Goal: Transaction & Acquisition: Download file/media

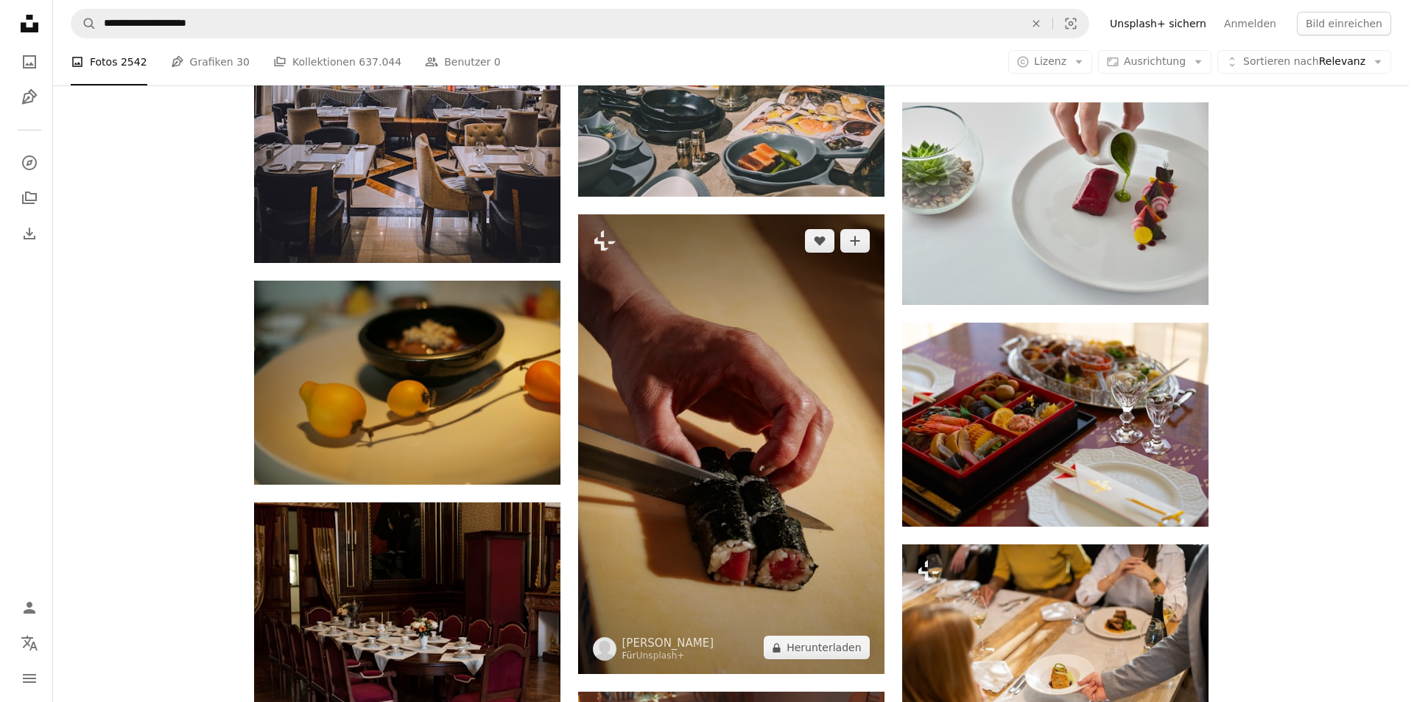
scroll to position [35935, 0]
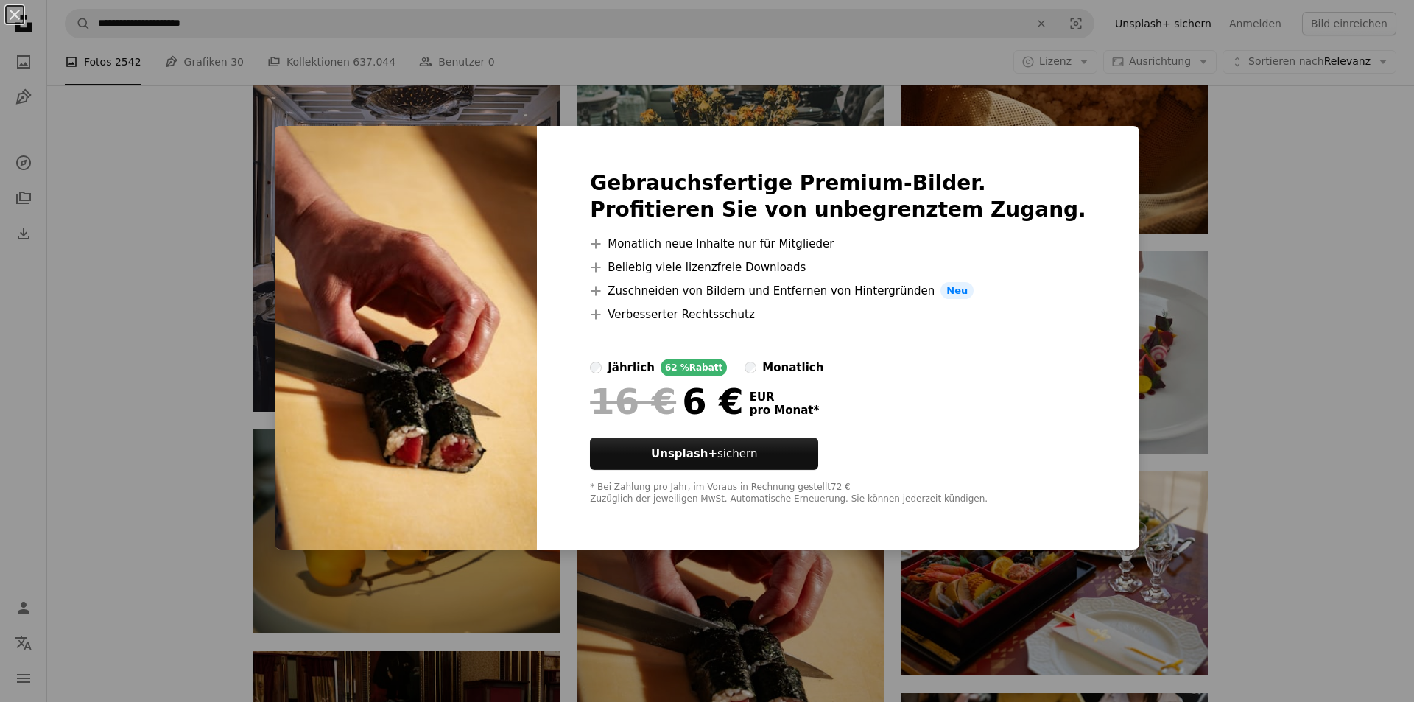
click at [1319, 65] on div "An X shape Gebrauchsfertige Premium-Bilder. Profitieren Sie von unbegrenztem Zu…" at bounding box center [707, 351] width 1414 height 702
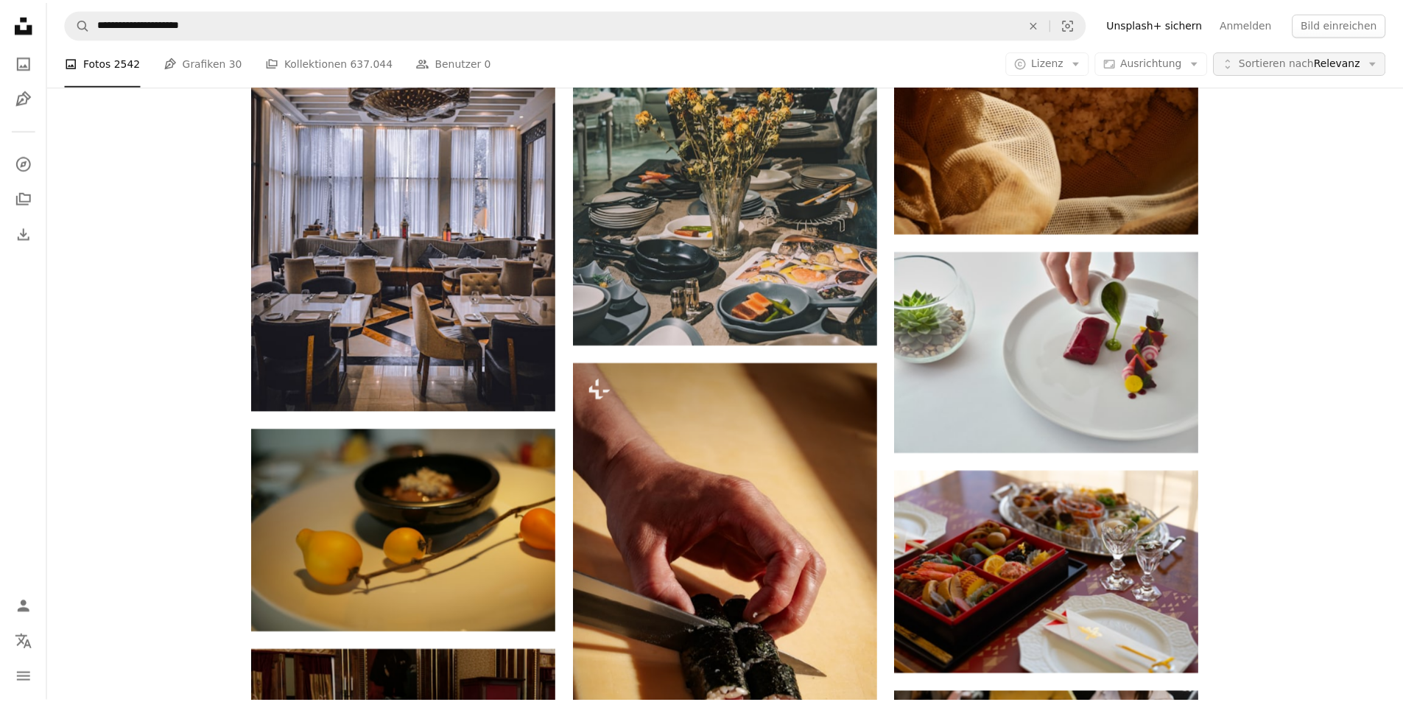
scroll to position [36082, 0]
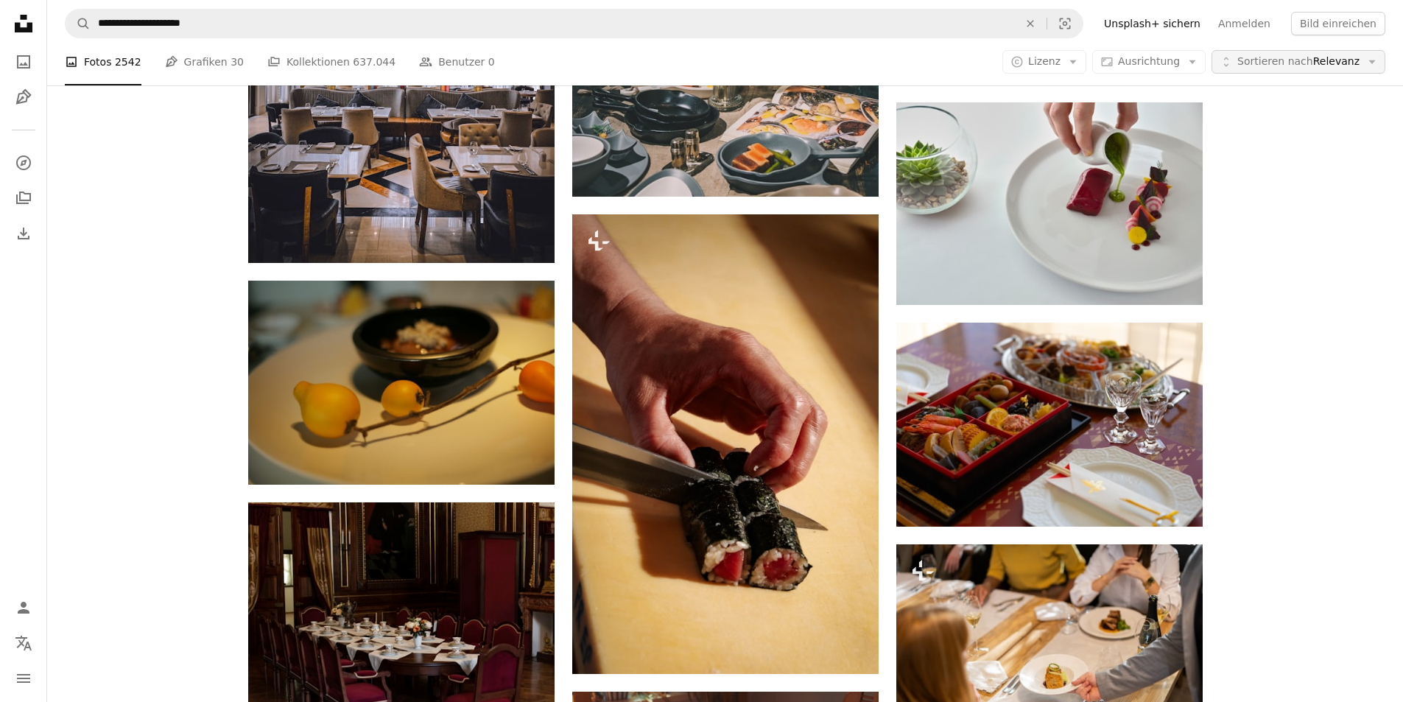
click at [1342, 66] on span "Sortieren nach Relevanz" at bounding box center [1298, 61] width 122 height 15
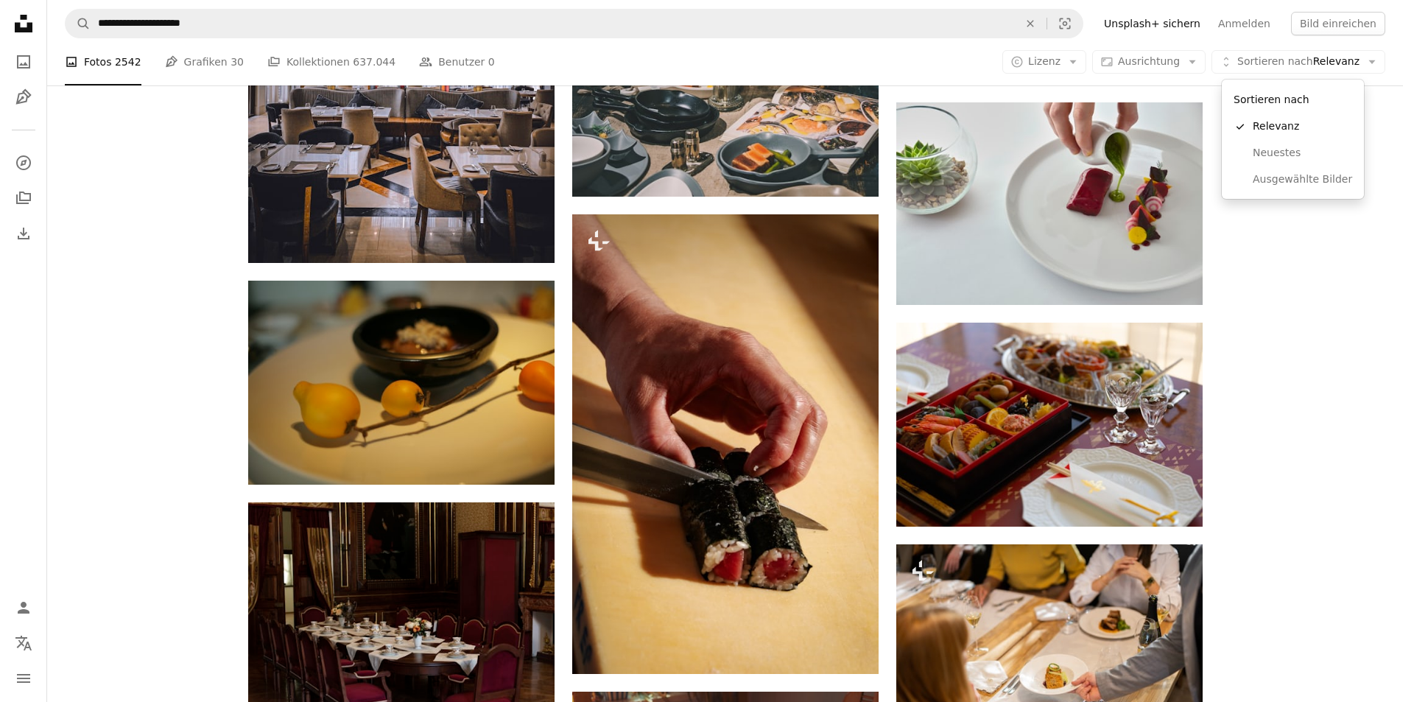
click at [1087, 63] on body "**********" at bounding box center [701, 351] width 1403 height 702
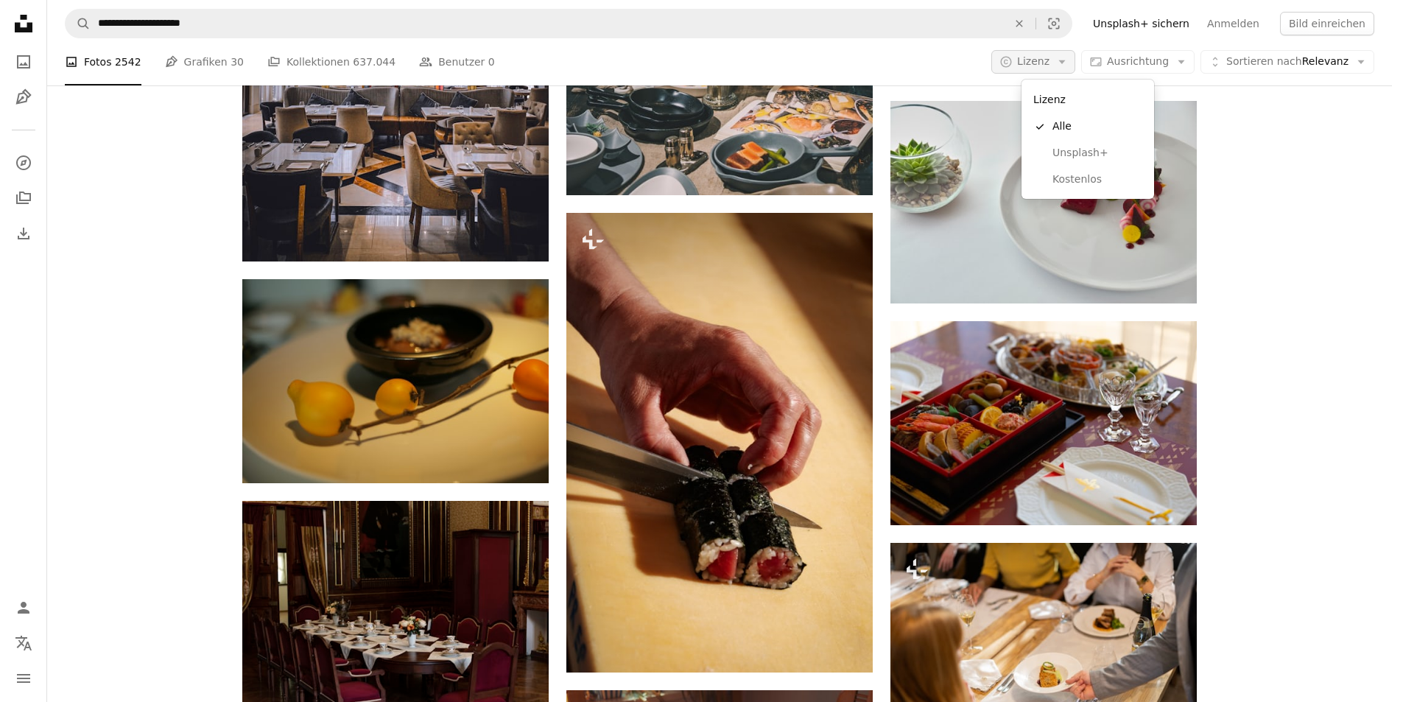
click at [1068, 63] on icon "Arrow down" at bounding box center [1061, 61] width 13 height 13
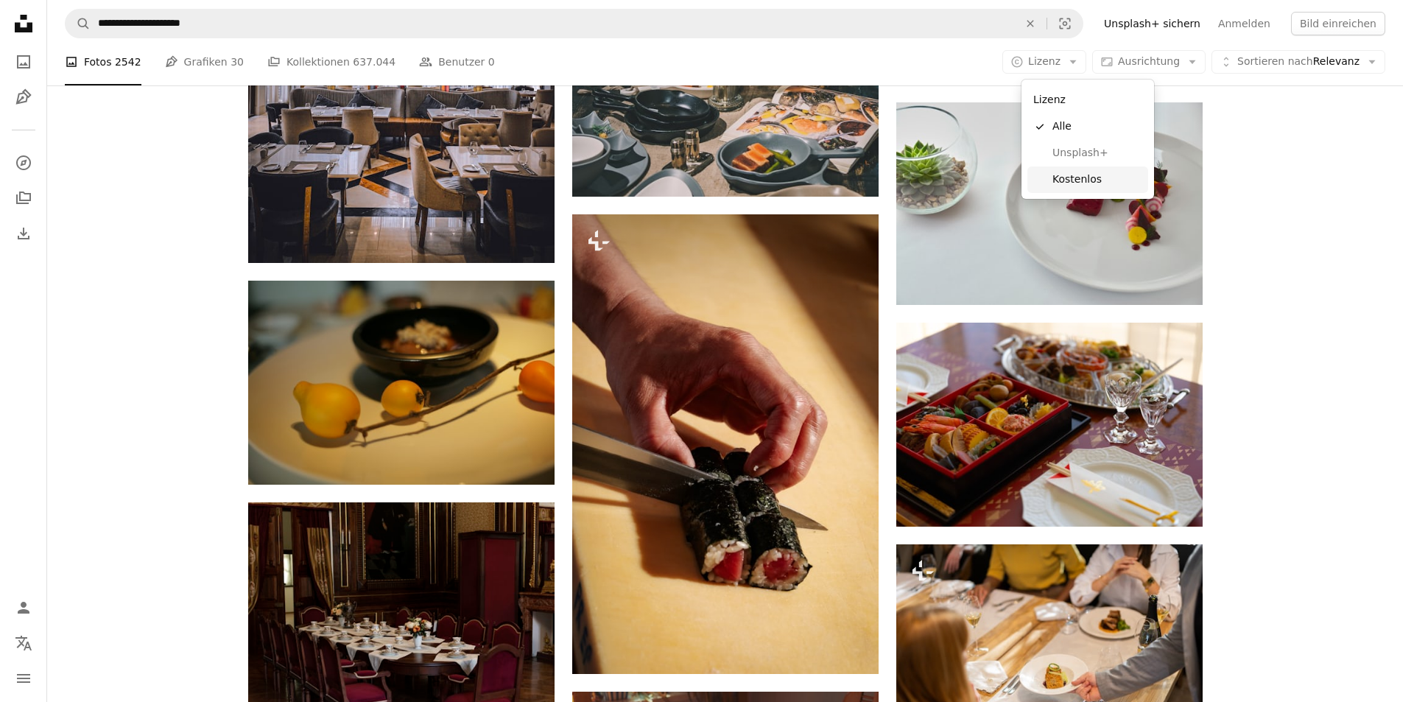
click at [1102, 182] on span "Kostenlos" at bounding box center [1097, 179] width 90 height 15
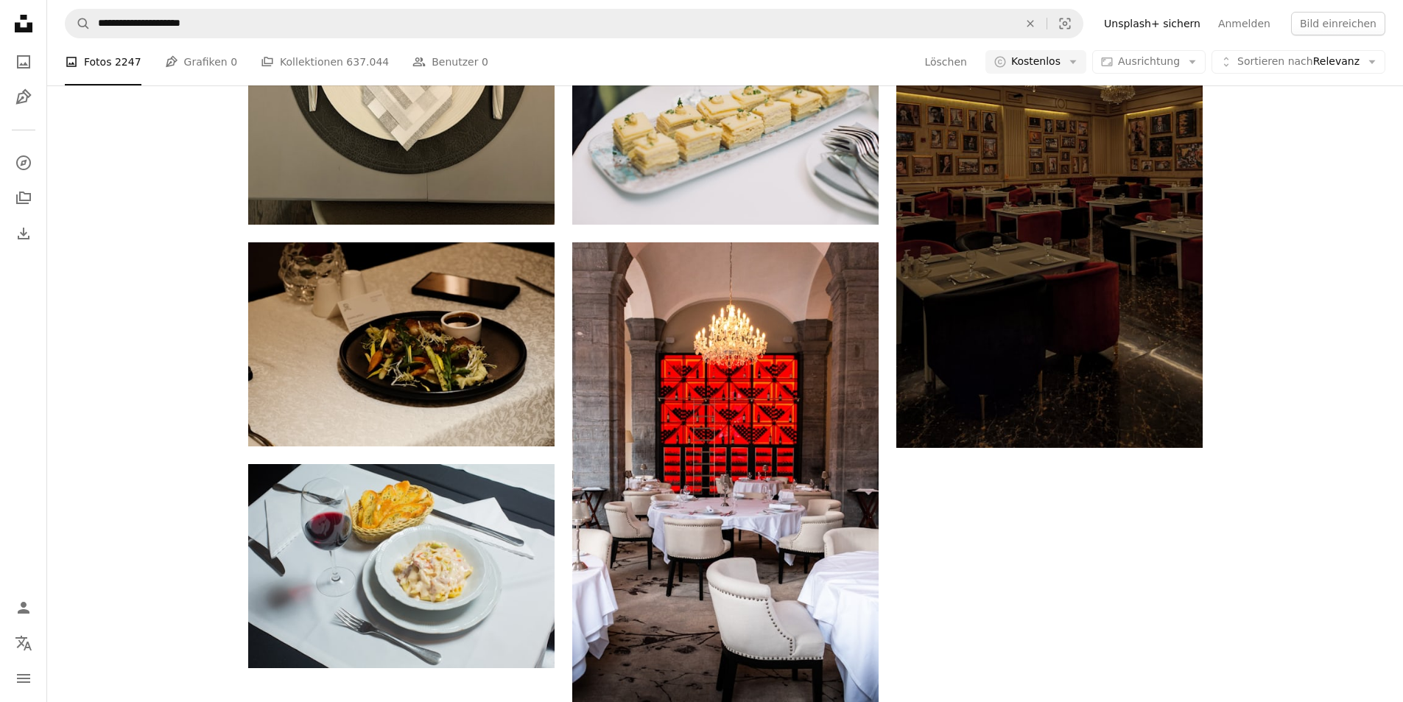
scroll to position [21797, 0]
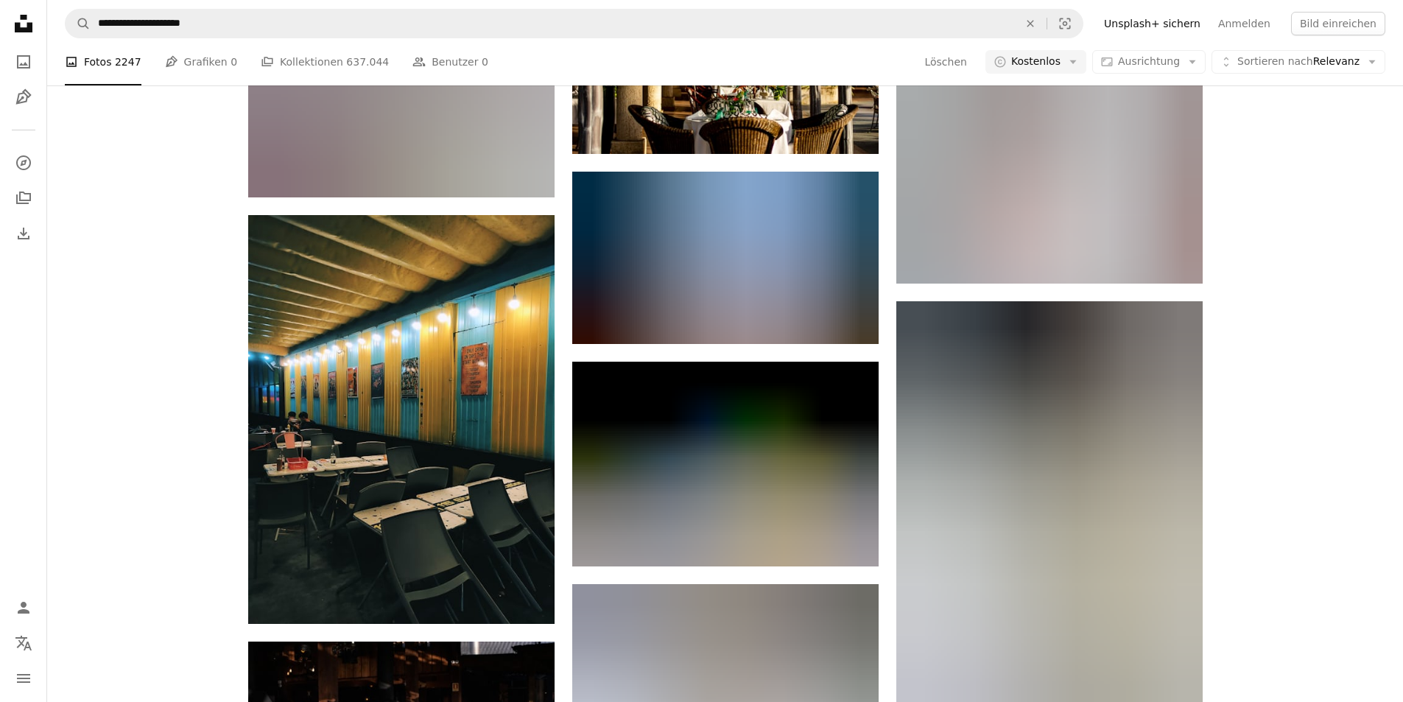
scroll to position [61975, 0]
